Goal: Task Accomplishment & Management: Use online tool/utility

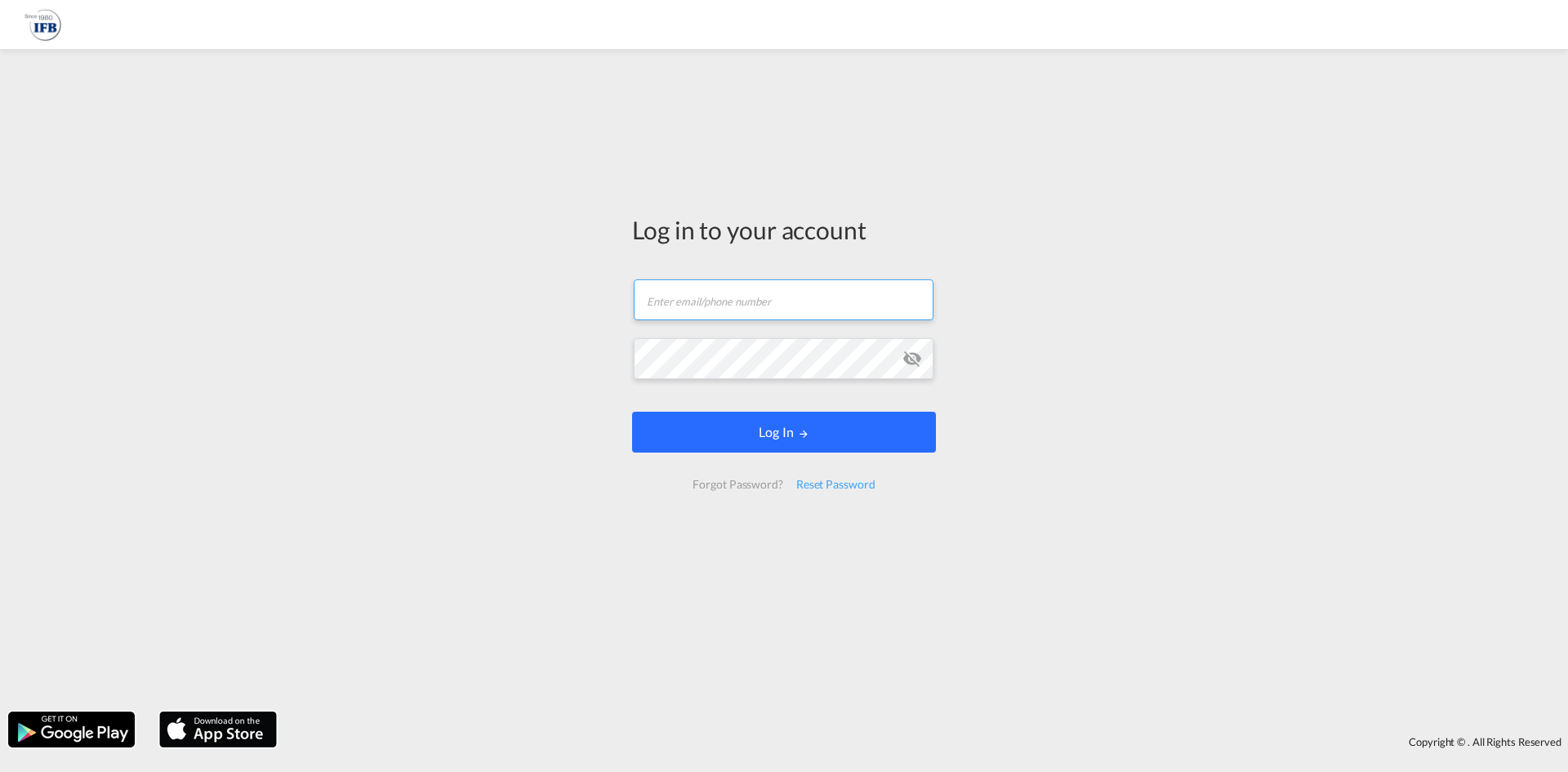
type input "[PERSON_NAME][EMAIL_ADDRESS][PERSON_NAME][DOMAIN_NAME]"
click at [830, 452] on button "Log In" at bounding box center [784, 432] width 304 height 40
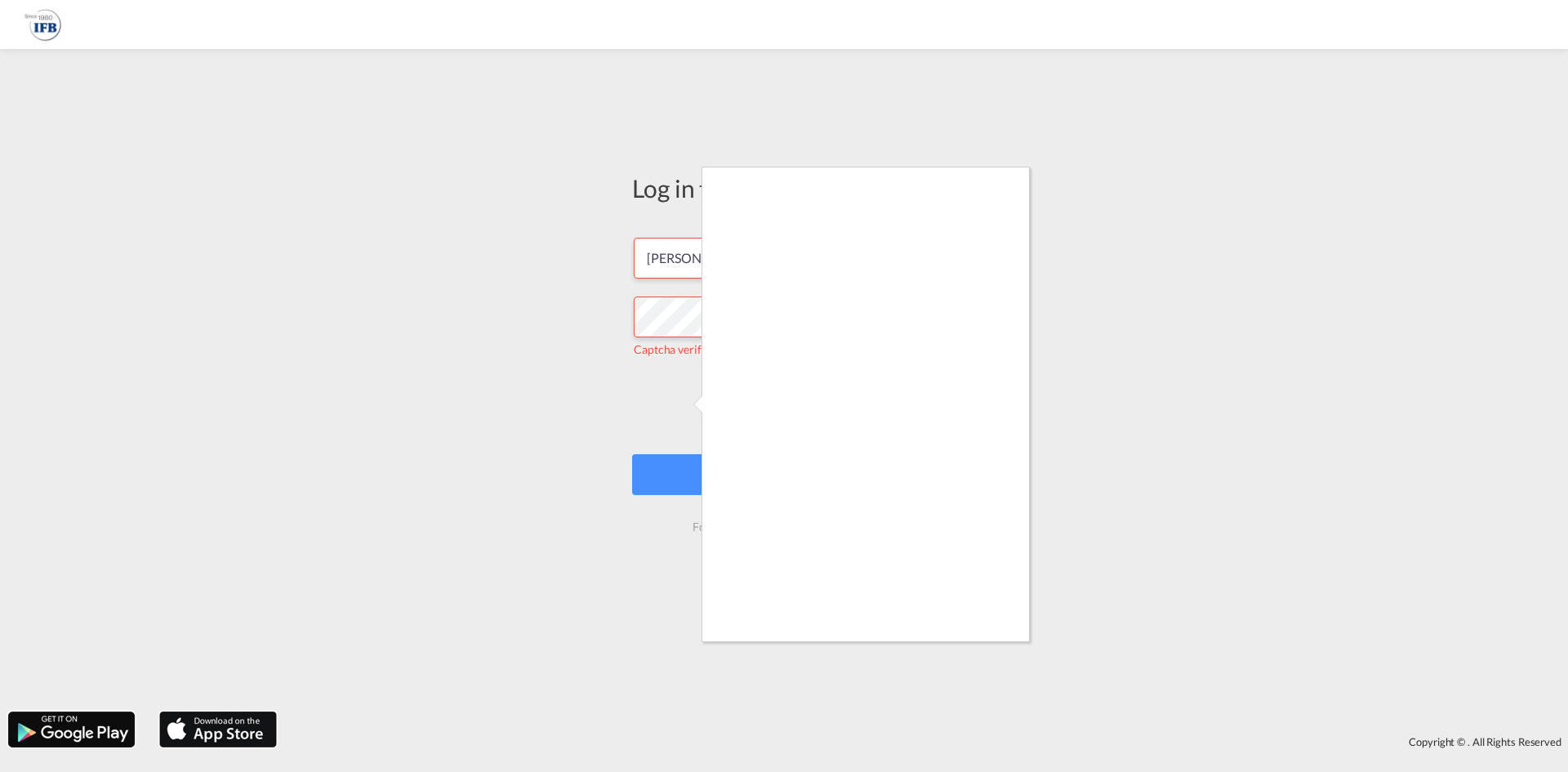
click at [618, 410] on div at bounding box center [784, 386] width 1568 height 772
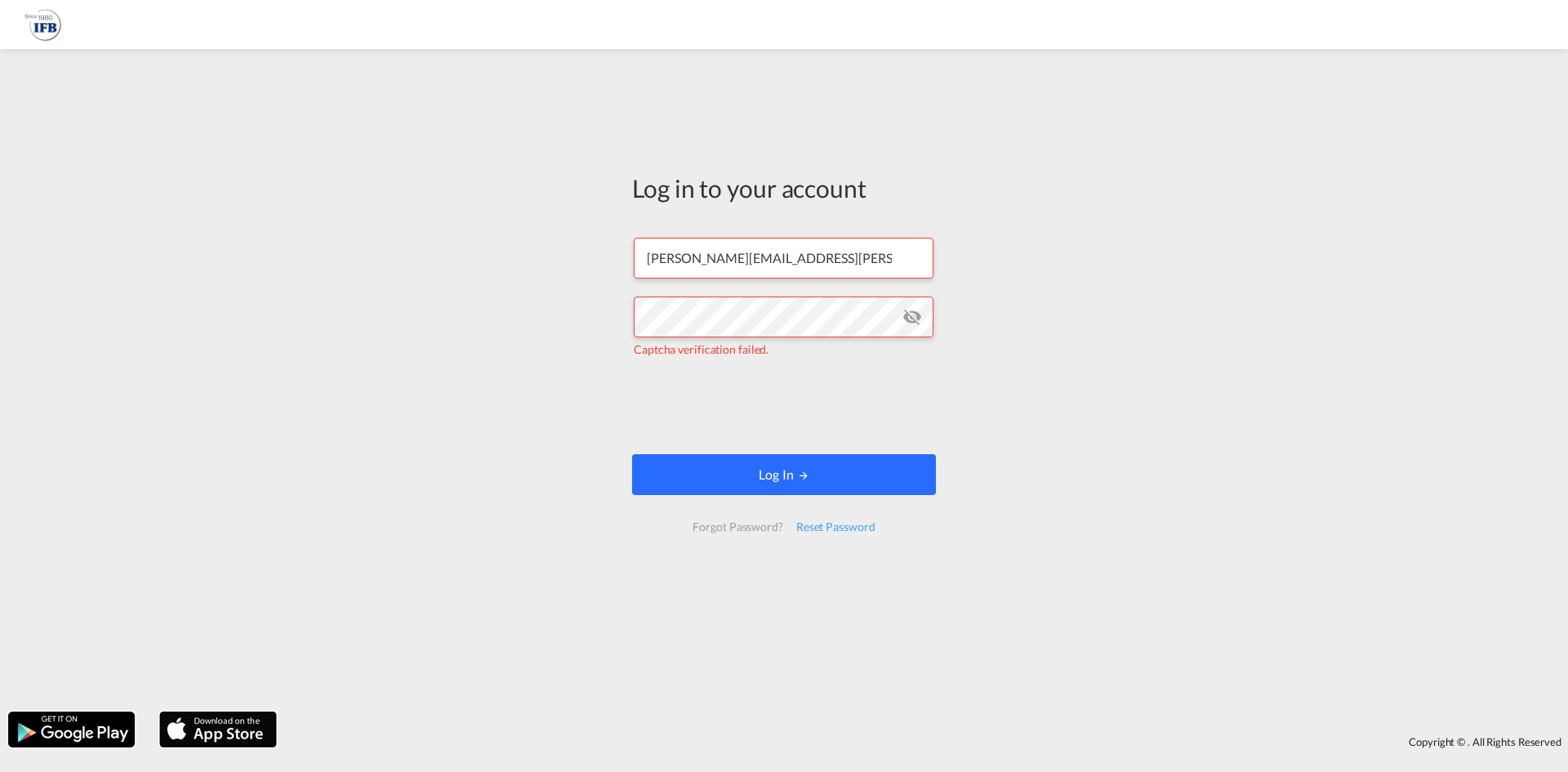
click at [836, 474] on button "Log In" at bounding box center [784, 474] width 304 height 40
